Goal: Transaction & Acquisition: Purchase product/service

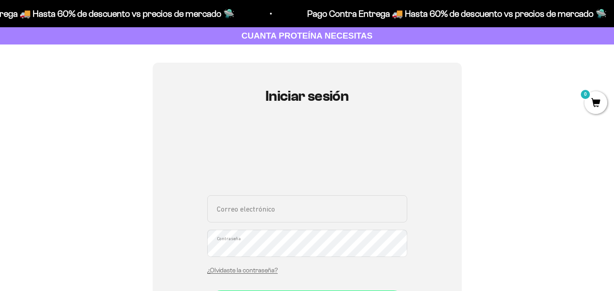
scroll to position [91, 0]
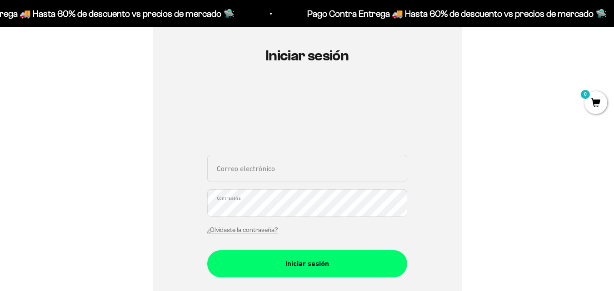
click at [300, 175] on input "Correo electrónico" at bounding box center [307, 168] width 200 height 27
type input "diego.amortegui88@gmail.com"
click at [207, 250] on button "Iniciar sesión" at bounding box center [307, 263] width 200 height 27
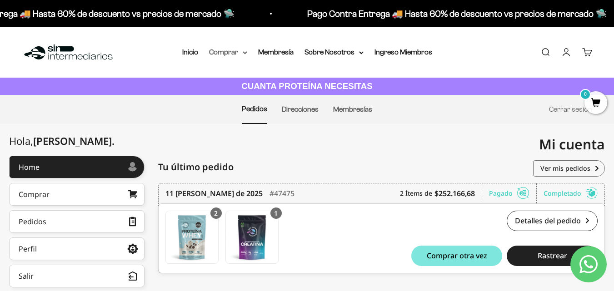
click at [236, 55] on summary "Comprar" at bounding box center [228, 52] width 38 height 12
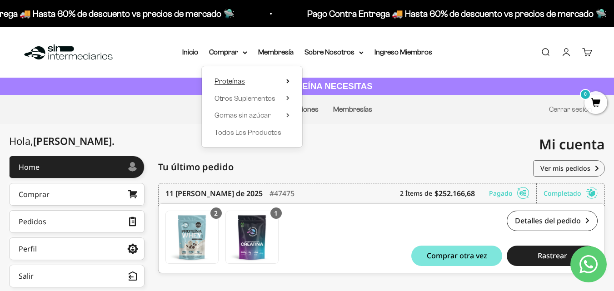
click at [234, 85] on span "Proteínas" at bounding box center [230, 81] width 30 height 8
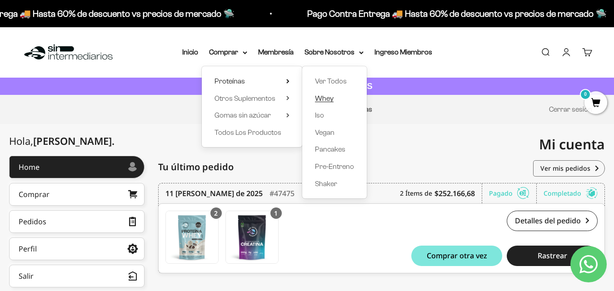
click at [326, 97] on span "Whey" at bounding box center [324, 99] width 19 height 8
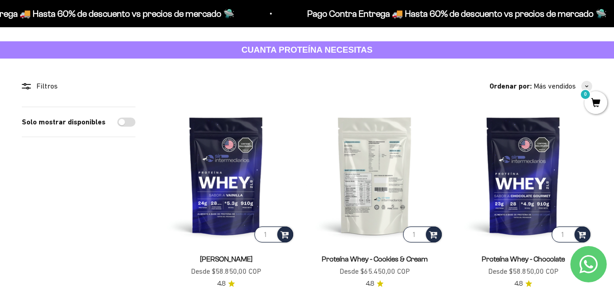
scroll to position [91, 0]
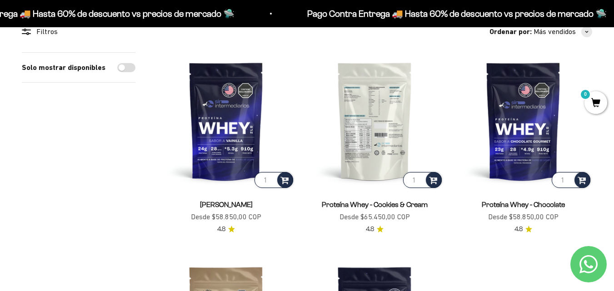
click at [373, 140] on img at bounding box center [375, 121] width 138 height 138
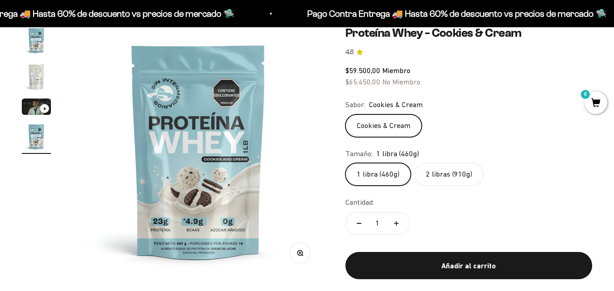
click at [433, 178] on label "2 libras (910g)" at bounding box center [449, 174] width 69 height 23
click at [345, 163] on input "2 libras (910g)" at bounding box center [345, 163] width 0 height 0
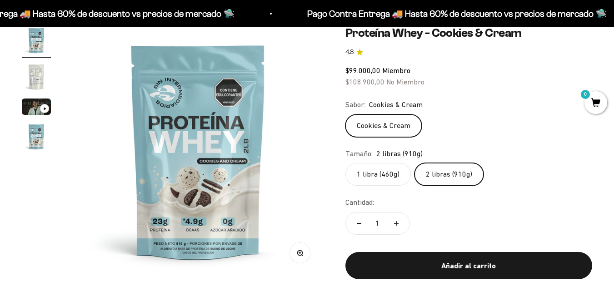
click at [396, 223] on icon "Aumentar cantidad" at bounding box center [396, 223] width 5 height 5
type input "2"
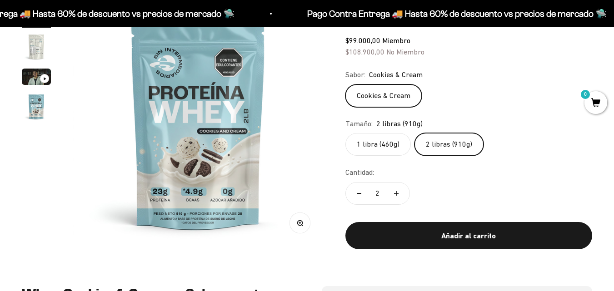
scroll to position [136, 0]
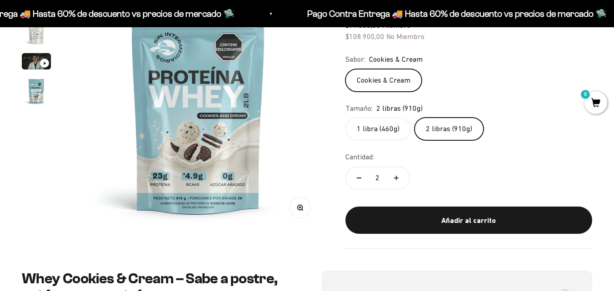
click at [388, 131] on label "1 libra (460g)" at bounding box center [377, 129] width 65 height 23
click at [345, 118] on input "1 libra (460g)" at bounding box center [345, 117] width 0 height 0
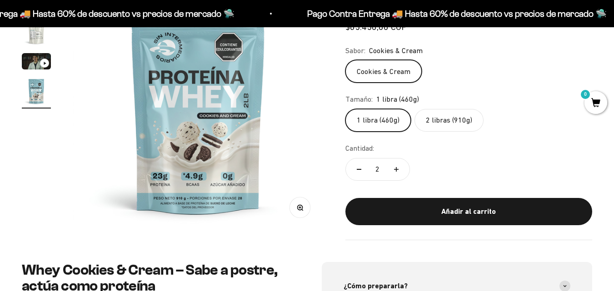
scroll to position [0, 769]
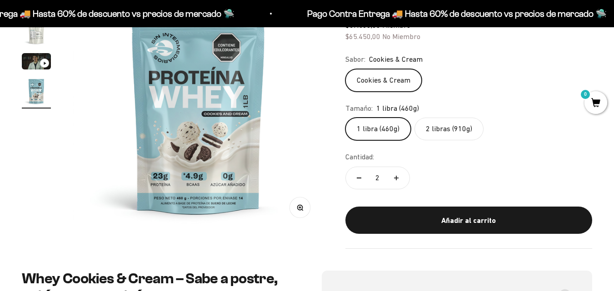
click at [450, 133] on label "2 libras (910g)" at bounding box center [449, 129] width 69 height 23
click at [345, 118] on input "2 libras (910g)" at bounding box center [345, 117] width 0 height 0
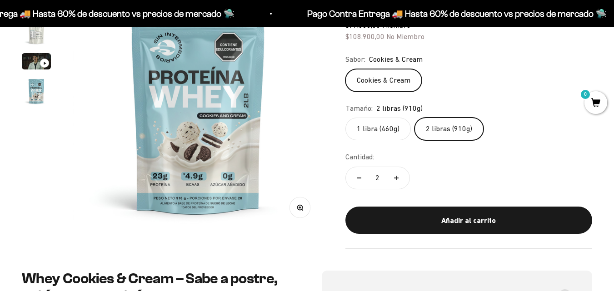
click at [362, 178] on button "Reducir cantidad" at bounding box center [359, 178] width 26 height 22
type input "1"
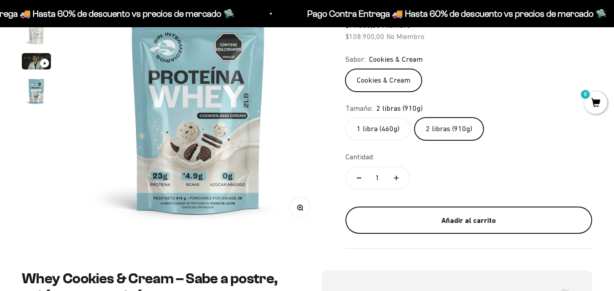
click at [447, 216] on div "Añadir al carrito" at bounding box center [469, 221] width 210 height 12
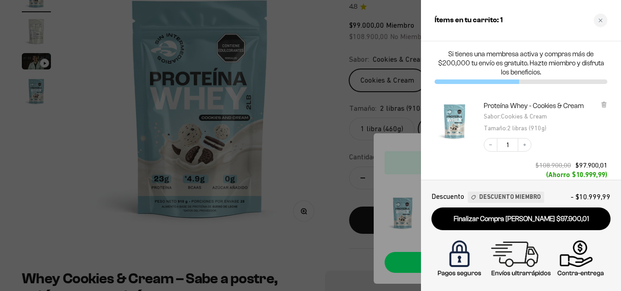
click at [343, 252] on div at bounding box center [310, 145] width 621 height 291
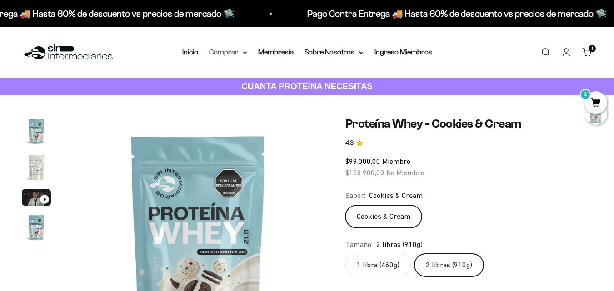
click at [238, 53] on summary "Comprar" at bounding box center [228, 52] width 38 height 12
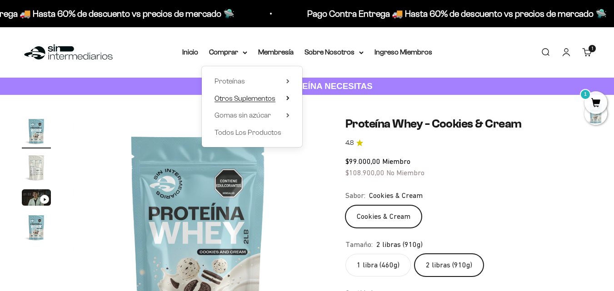
click at [257, 96] on span "Otros Suplementos" at bounding box center [245, 99] width 61 height 8
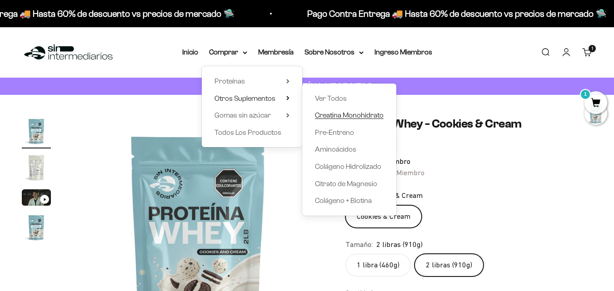
click at [335, 115] on span "Creatina Monohidrato" at bounding box center [349, 115] width 69 height 8
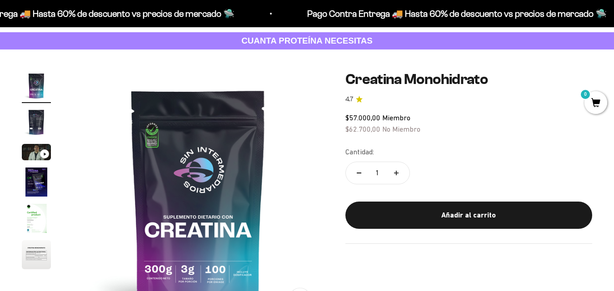
click at [400, 174] on button "Aumentar cantidad" at bounding box center [396, 173] width 26 height 22
type input "2"
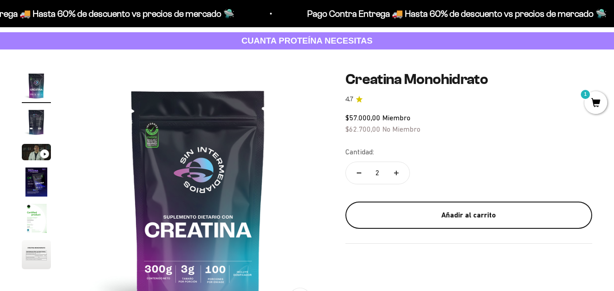
click at [471, 214] on div "Añadir al carrito" at bounding box center [469, 216] width 210 height 12
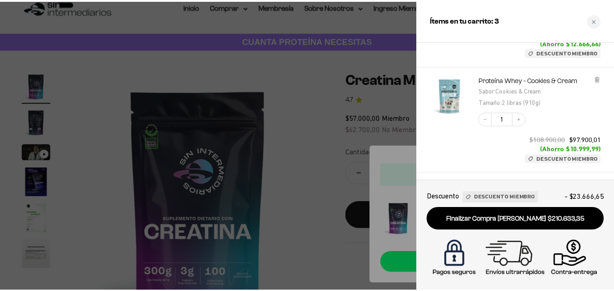
scroll to position [163, 0]
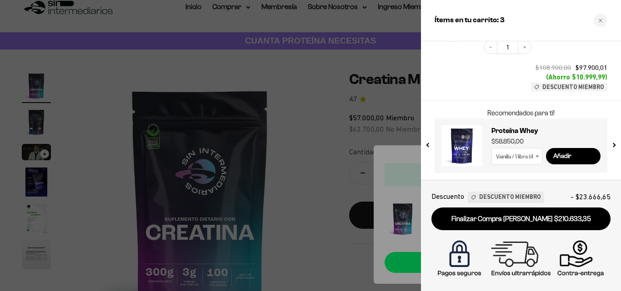
click at [305, 198] on div at bounding box center [310, 145] width 621 height 291
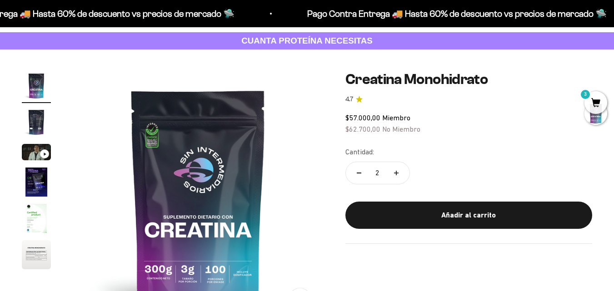
scroll to position [0, 0]
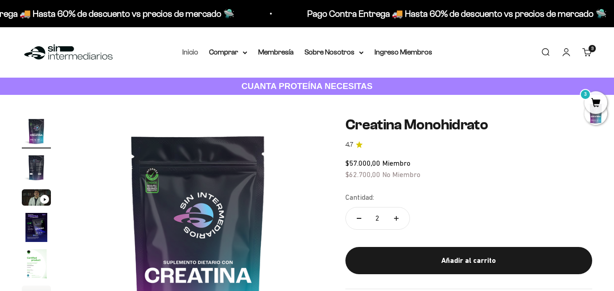
click at [189, 52] on link "Inicio" at bounding box center [190, 52] width 16 height 8
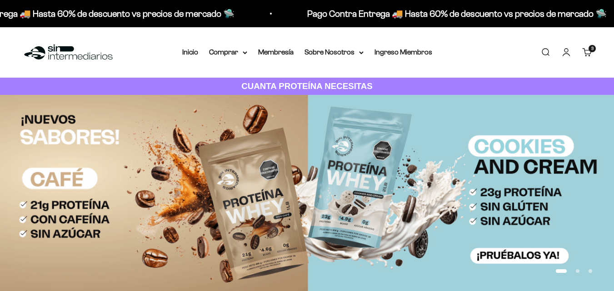
click at [587, 53] on link "Carrito 3 artículos 3" at bounding box center [587, 52] width 10 height 10
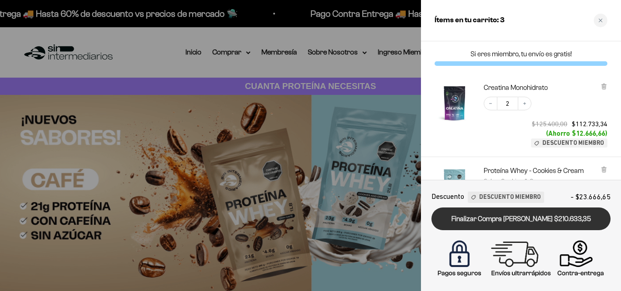
click at [545, 220] on link "Finalizar Compra [PERSON_NAME] $210.633,35" at bounding box center [520, 219] width 179 height 23
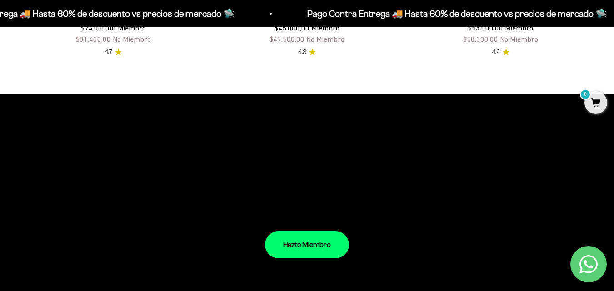
scroll to position [905, 0]
